Goal: Task Accomplishment & Management: Manage account settings

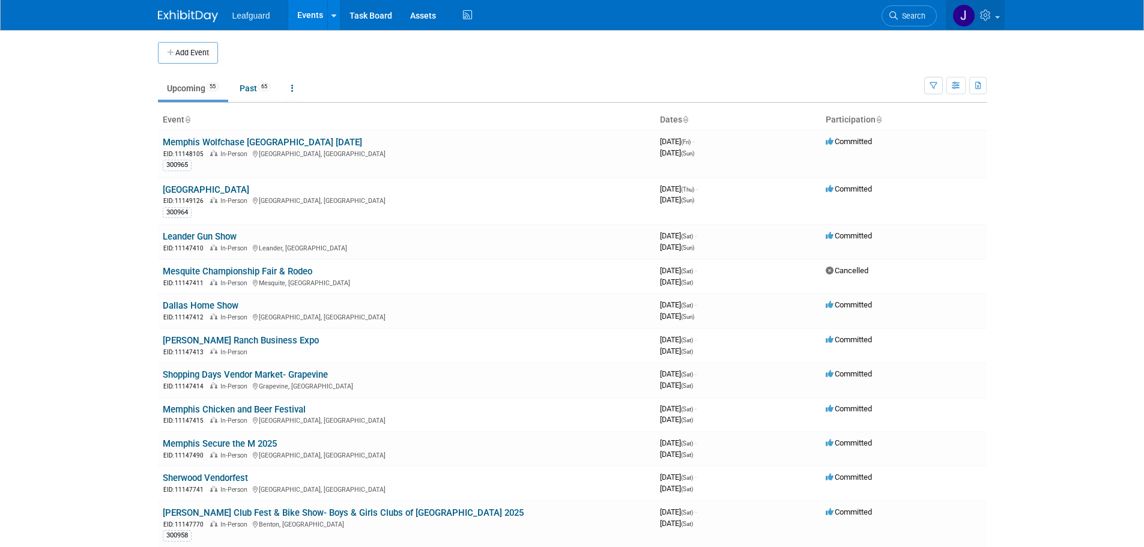
click at [1001, 16] on link at bounding box center [975, 15] width 59 height 30
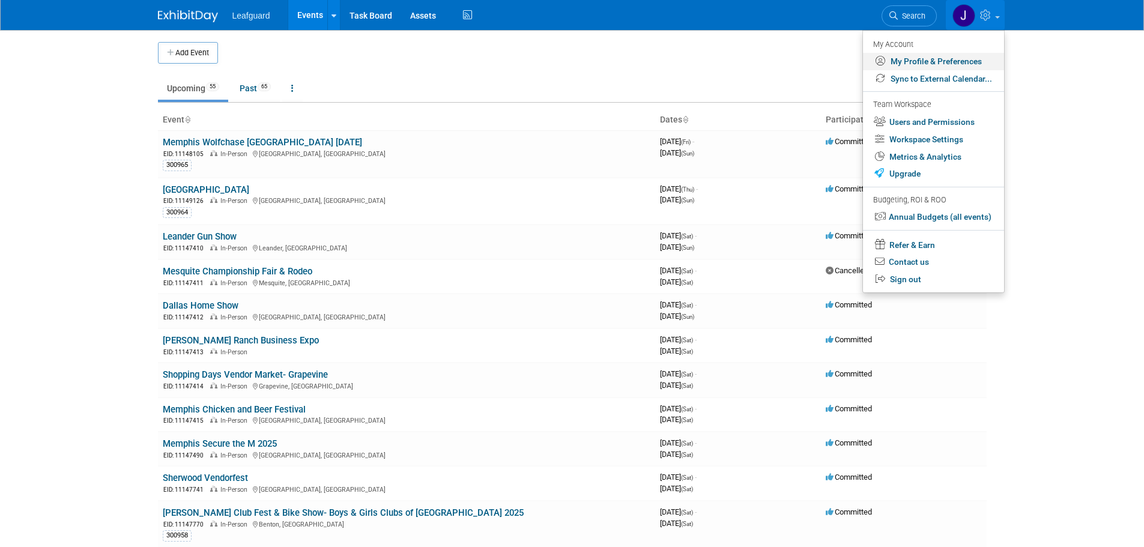
click at [947, 64] on link "My Profile & Preferences" at bounding box center [933, 61] width 141 height 17
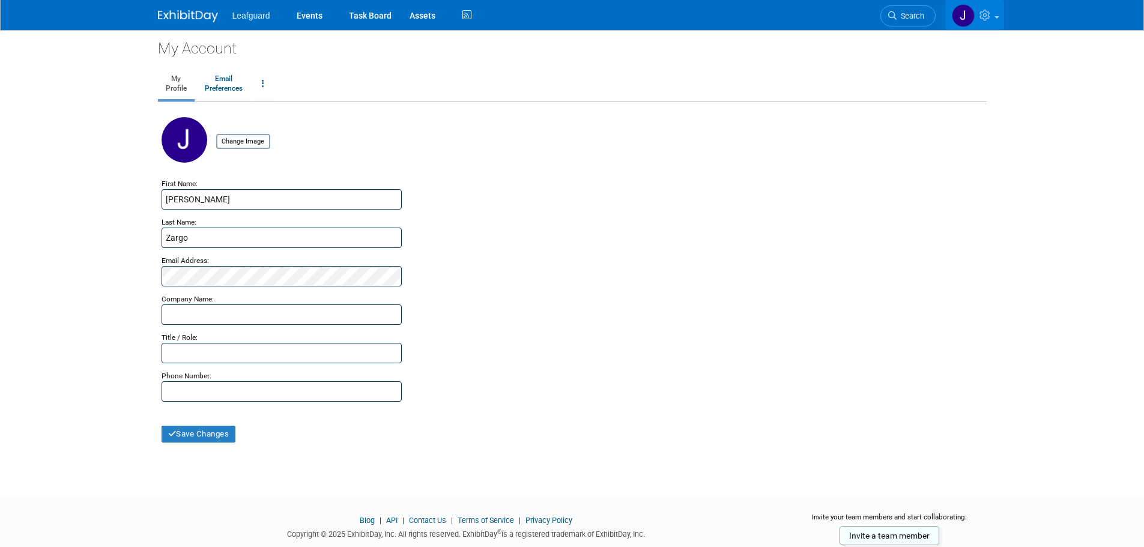
click at [1000, 8] on link at bounding box center [975, 15] width 59 height 30
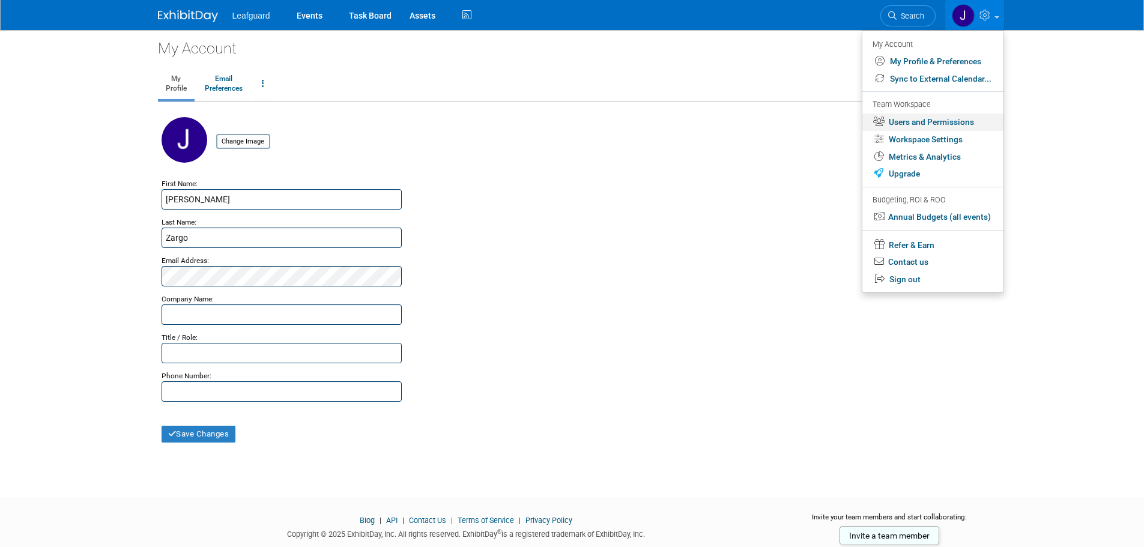
click at [957, 120] on link "Users and Permissions" at bounding box center [933, 122] width 141 height 17
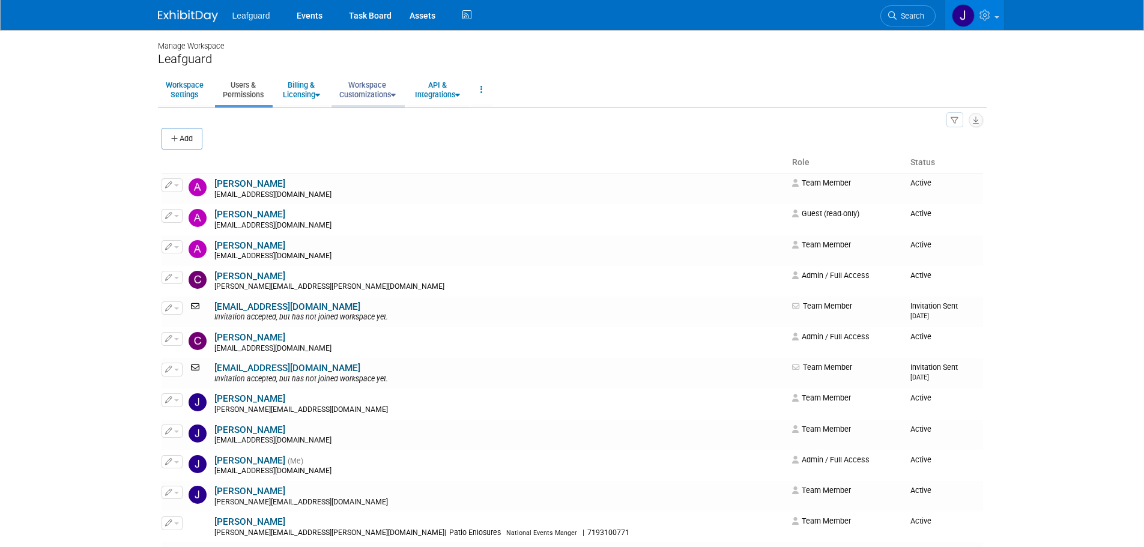
click at [386, 88] on link "Workspace Customizations" at bounding box center [368, 89] width 72 height 29
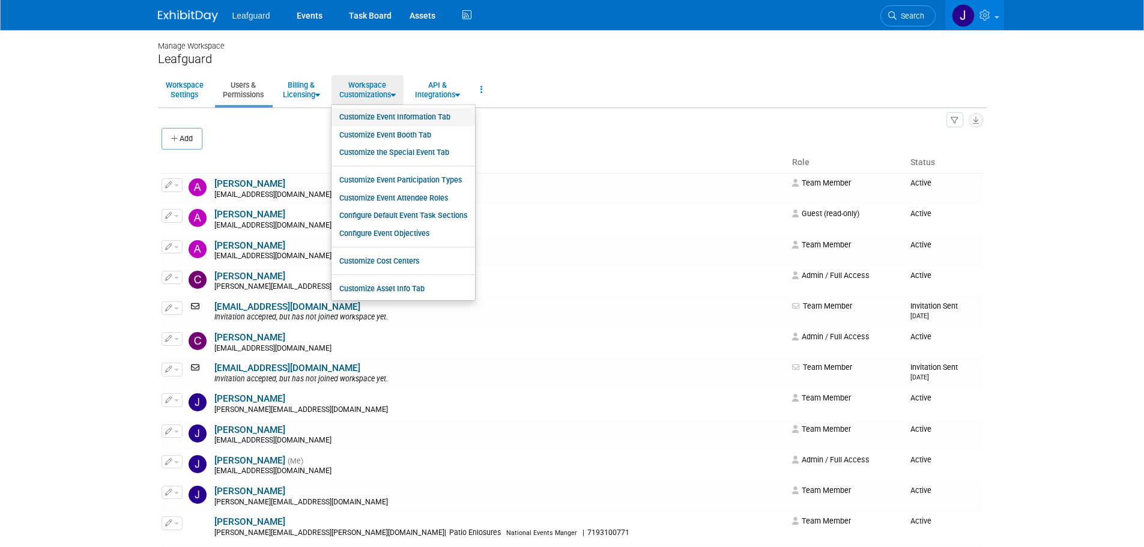
click at [414, 117] on link "Customize Event Information Tab" at bounding box center [404, 117] width 144 height 18
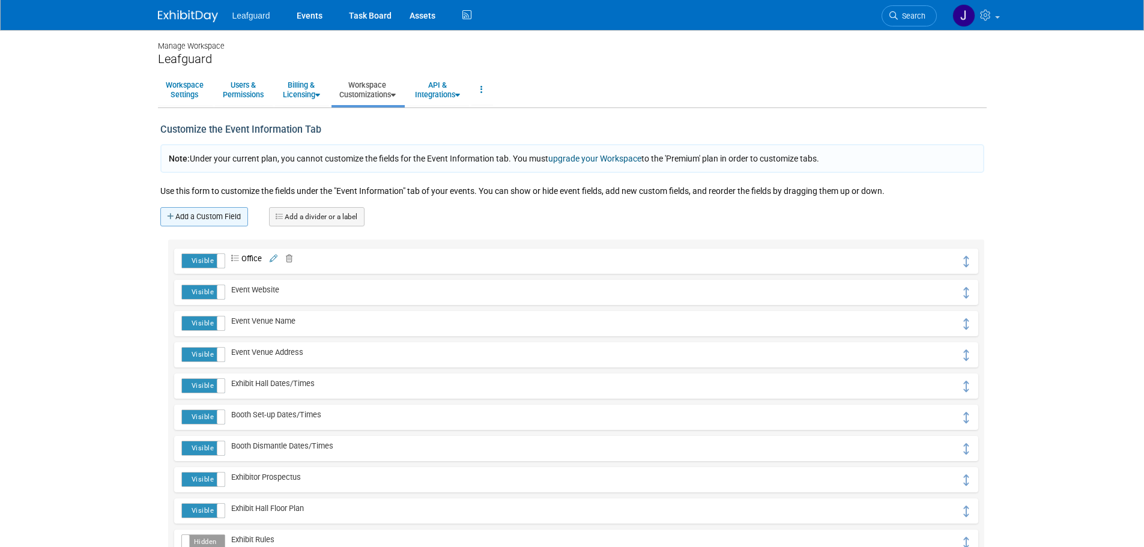
click at [218, 216] on link "Add a Custom Field" at bounding box center [204, 216] width 88 height 19
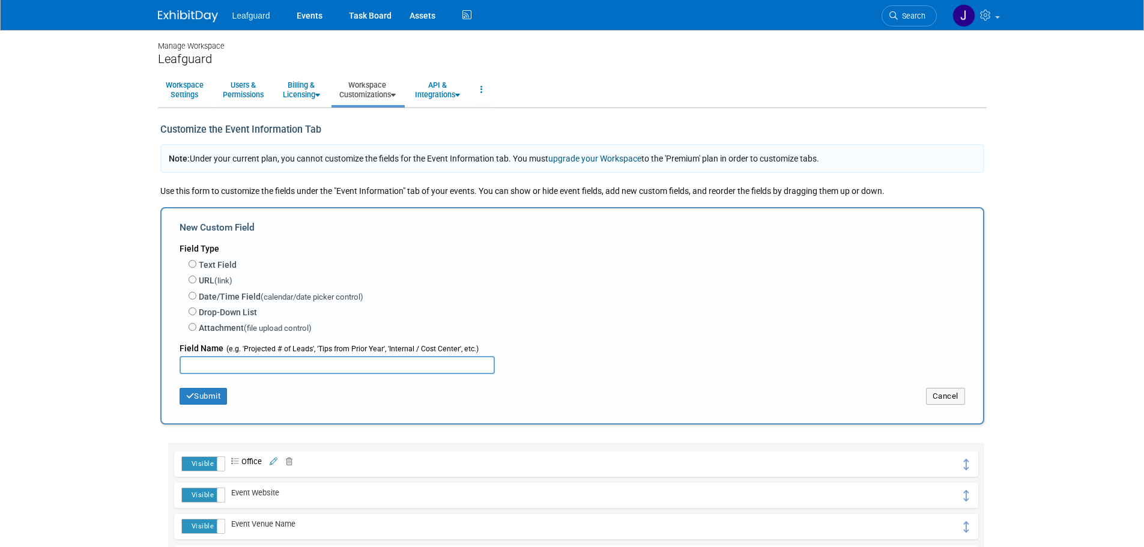
click at [214, 364] on input "text" at bounding box center [337, 365] width 315 height 18
type input "Check Request Notes"
click at [204, 263] on label "Text Field" at bounding box center [218, 265] width 38 height 12
click at [196, 263] on input "Text Field" at bounding box center [193, 264] width 8 height 8
radio input "true"
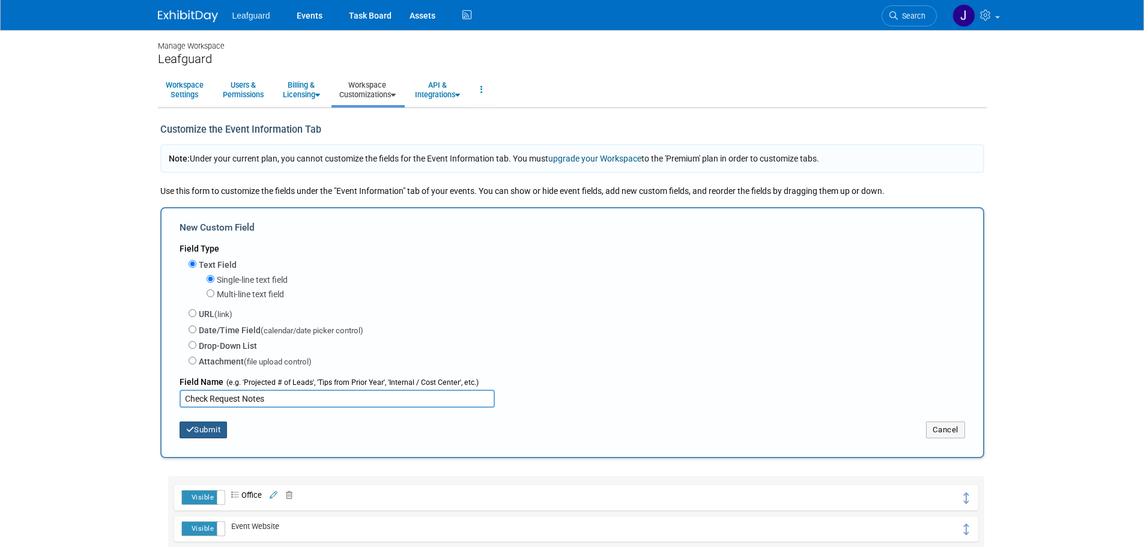
click at [213, 424] on button "Submit" at bounding box center [204, 430] width 48 height 17
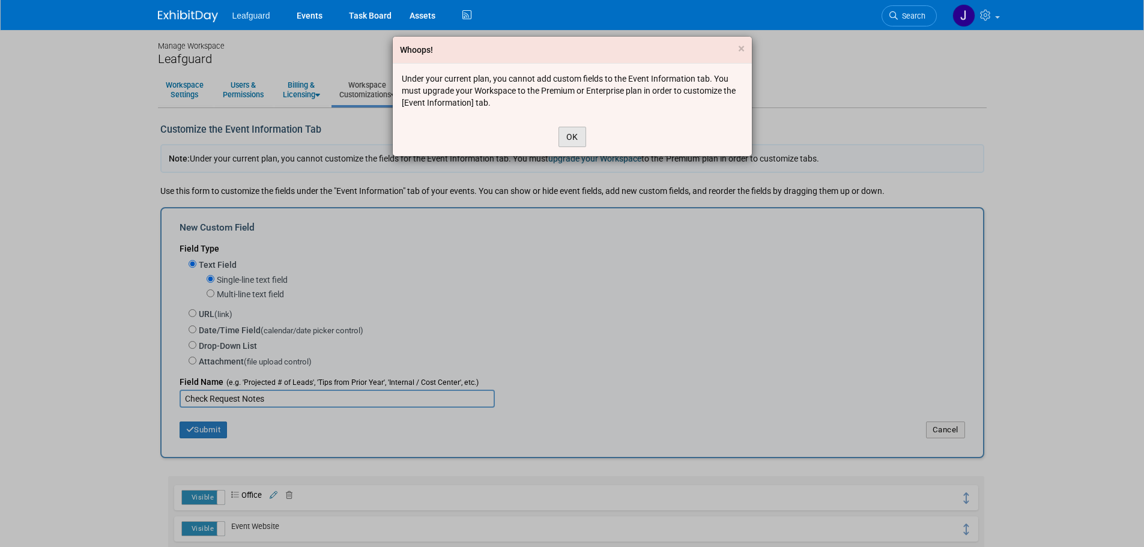
click at [582, 139] on button "OK" at bounding box center [573, 137] width 28 height 20
